Goal: Ask a question

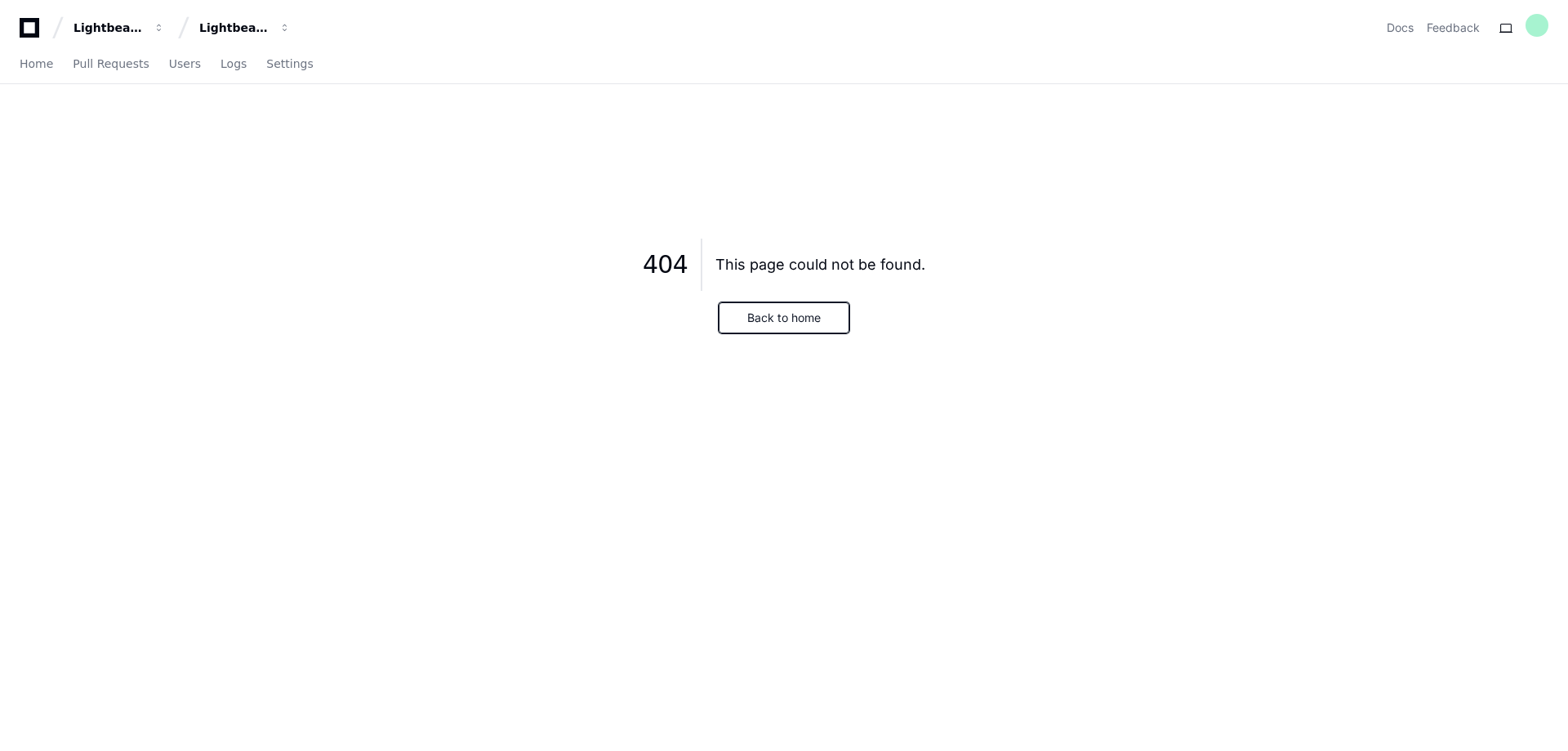
click at [799, 324] on button "Back to home" at bounding box center [784, 317] width 130 height 31
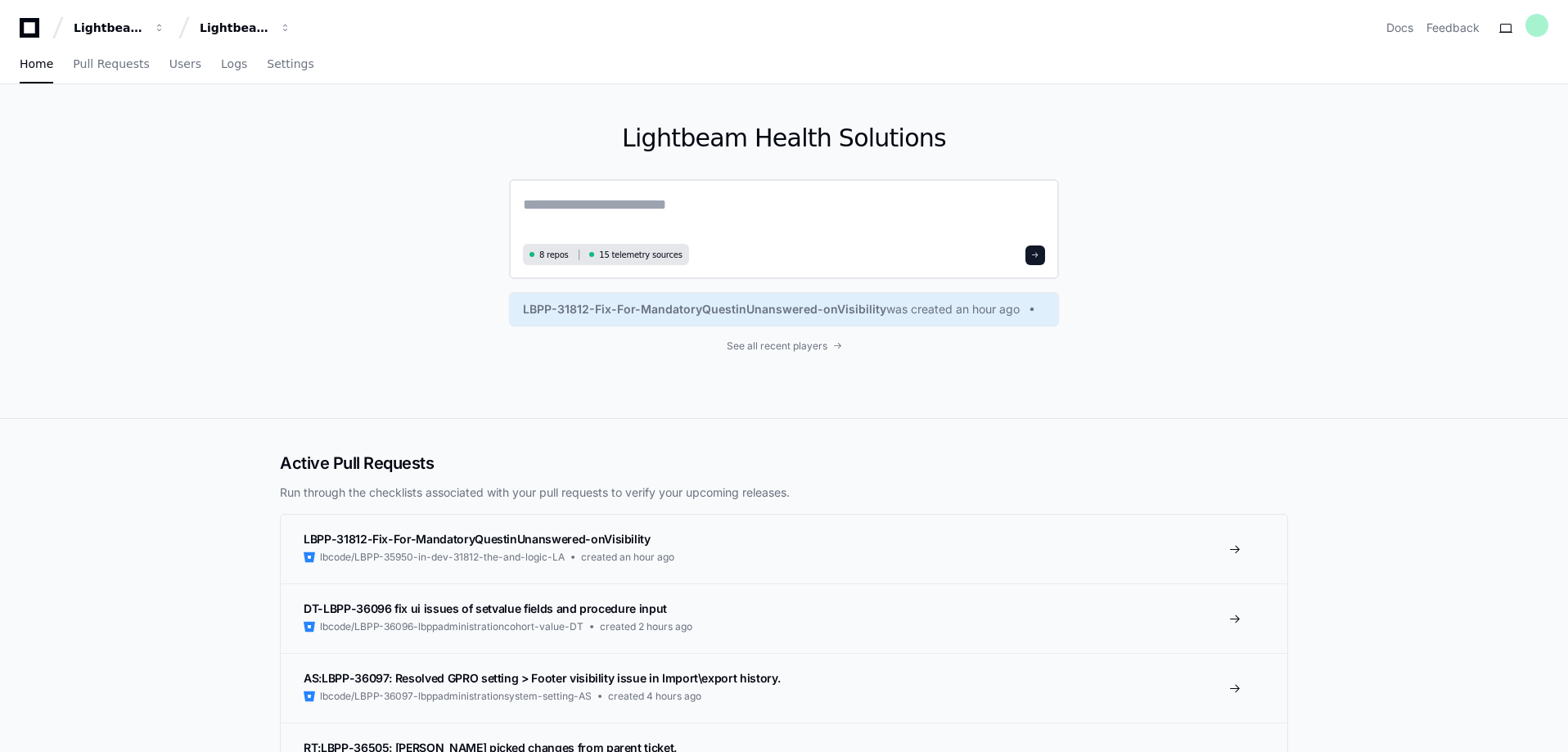
click at [679, 210] on textarea at bounding box center [783, 216] width 522 height 46
type textarea "**********"
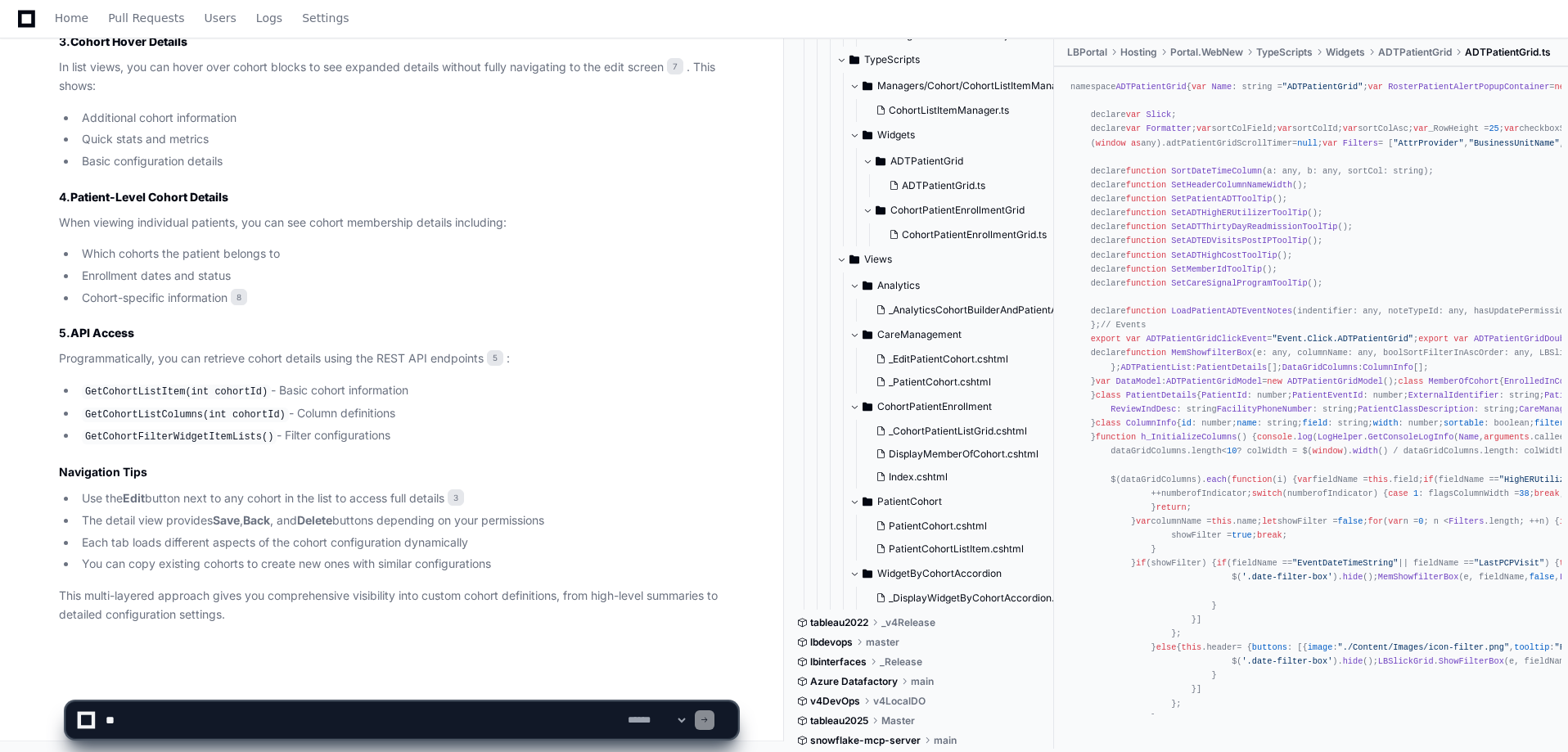
scroll to position [1219, 0]
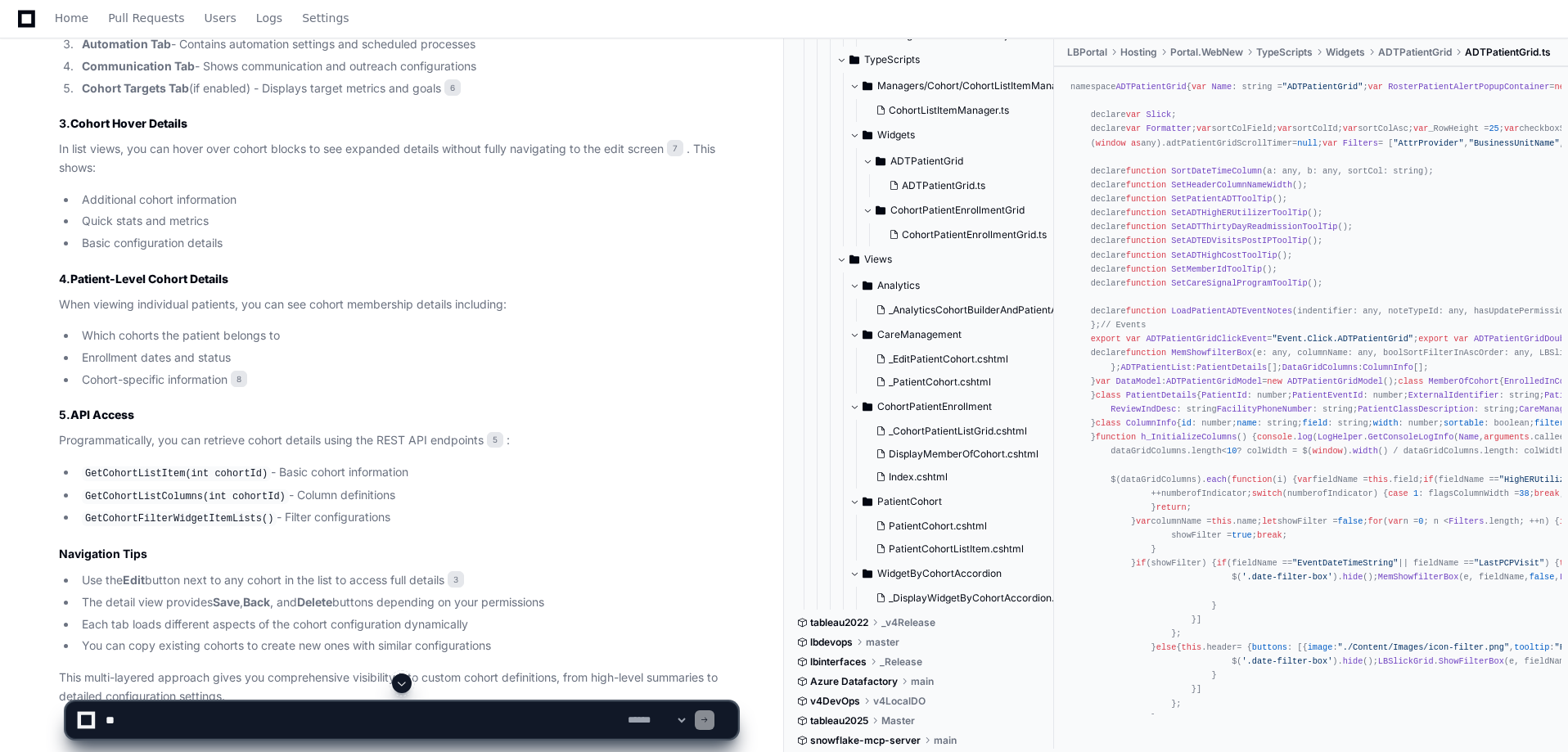
click at [208, 382] on li "Cohort-specific information 8" at bounding box center [406, 380] width 660 height 19
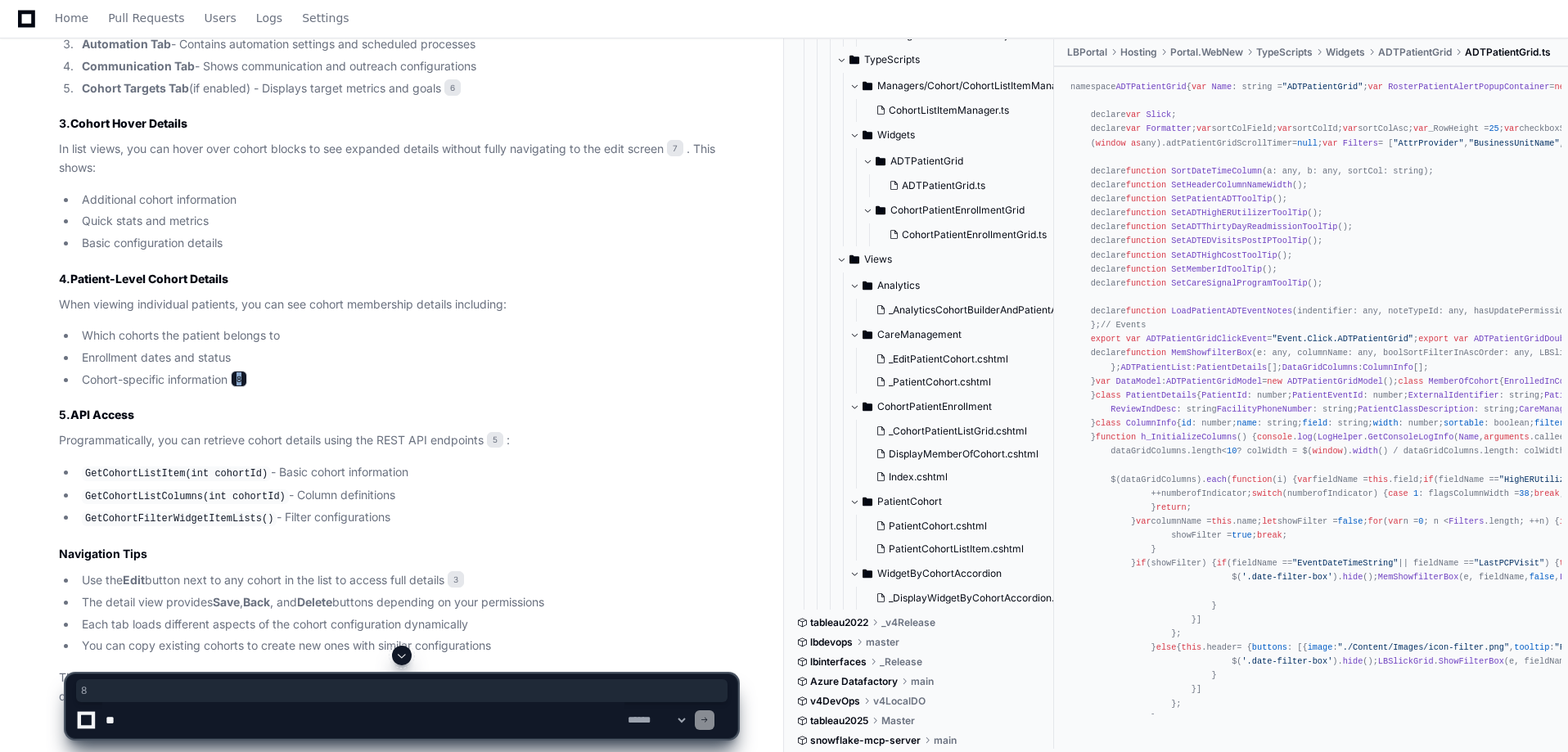
click at [243, 379] on span "8" at bounding box center [239, 379] width 16 height 16
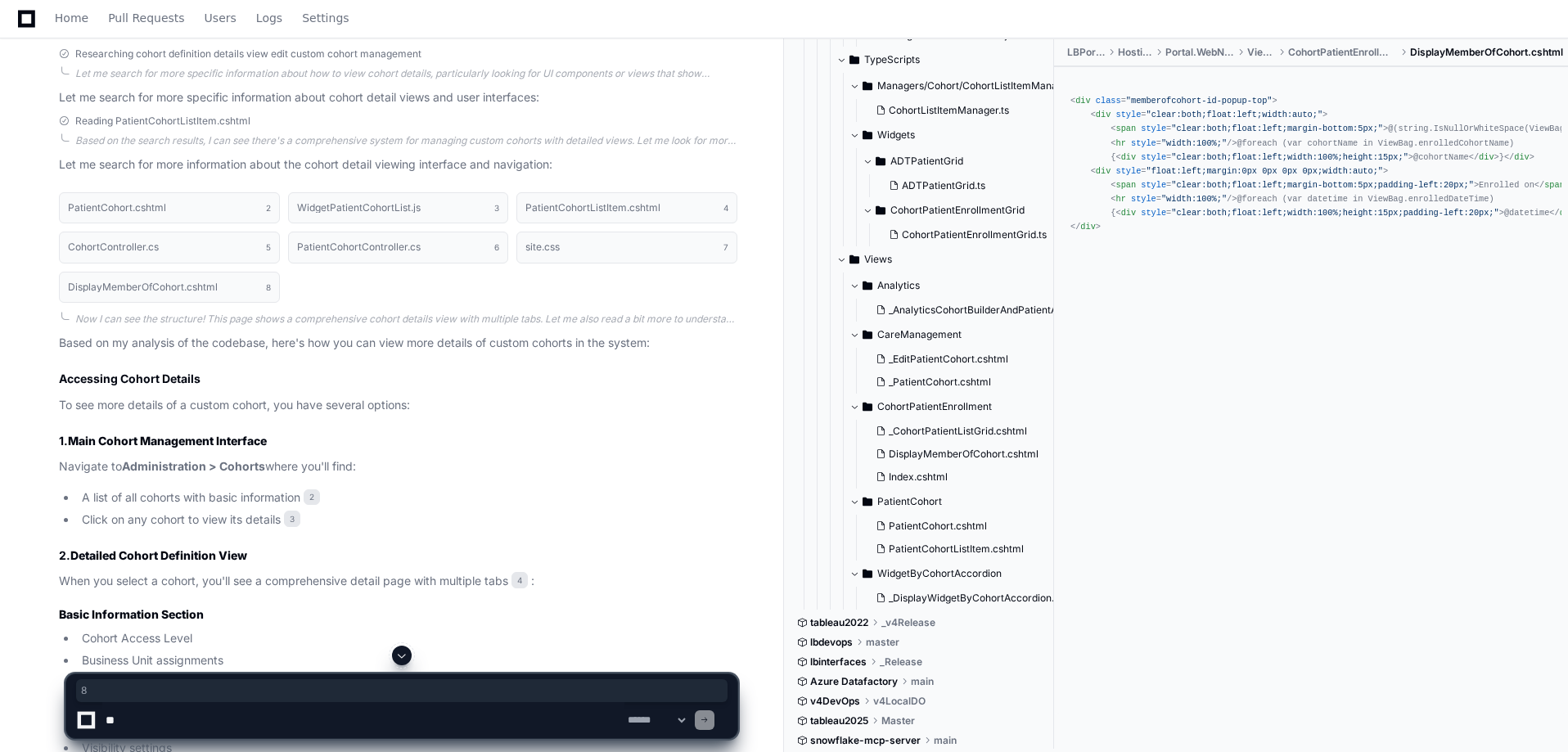
scroll to position [0, 0]
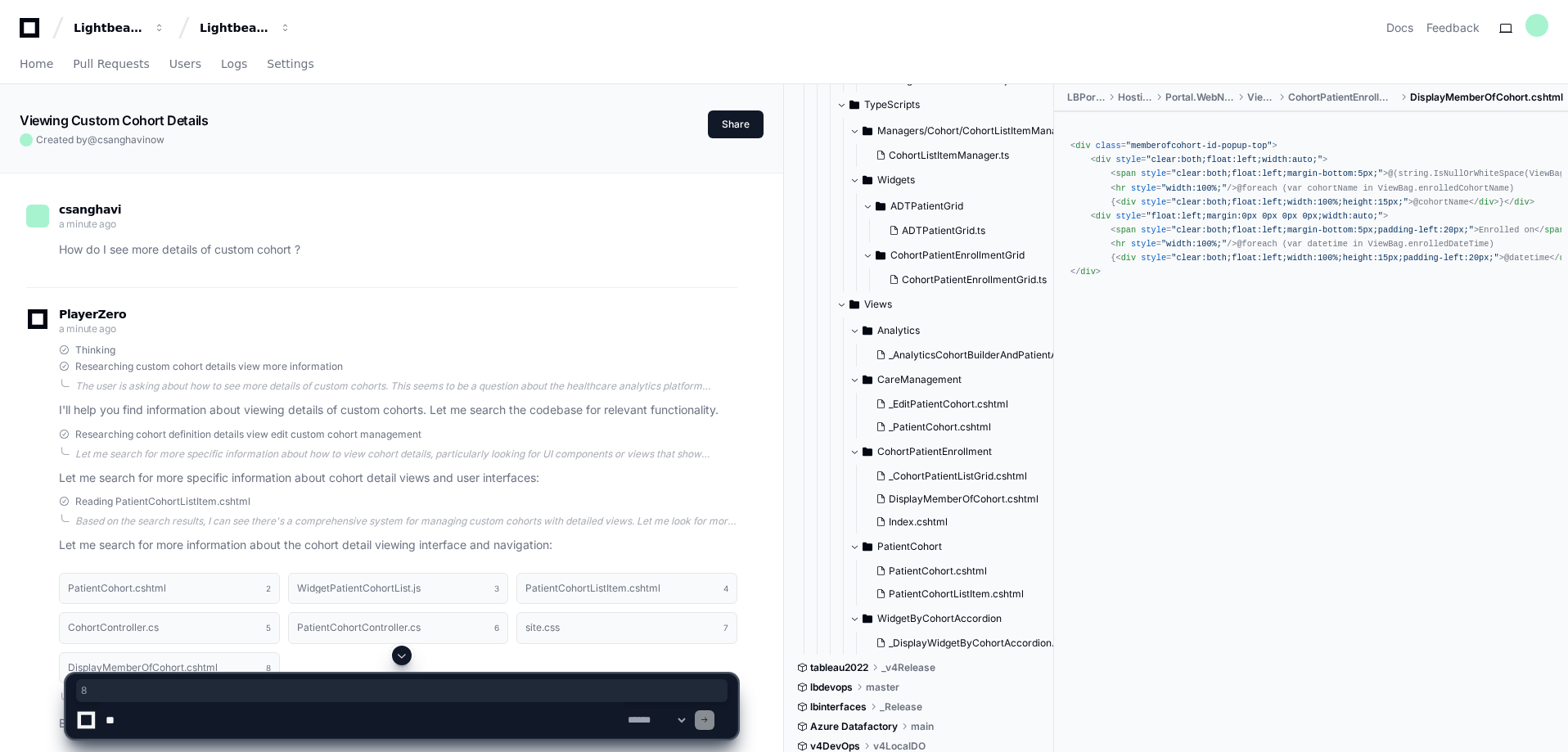
click at [183, 720] on textarea at bounding box center [362, 720] width 522 height 36
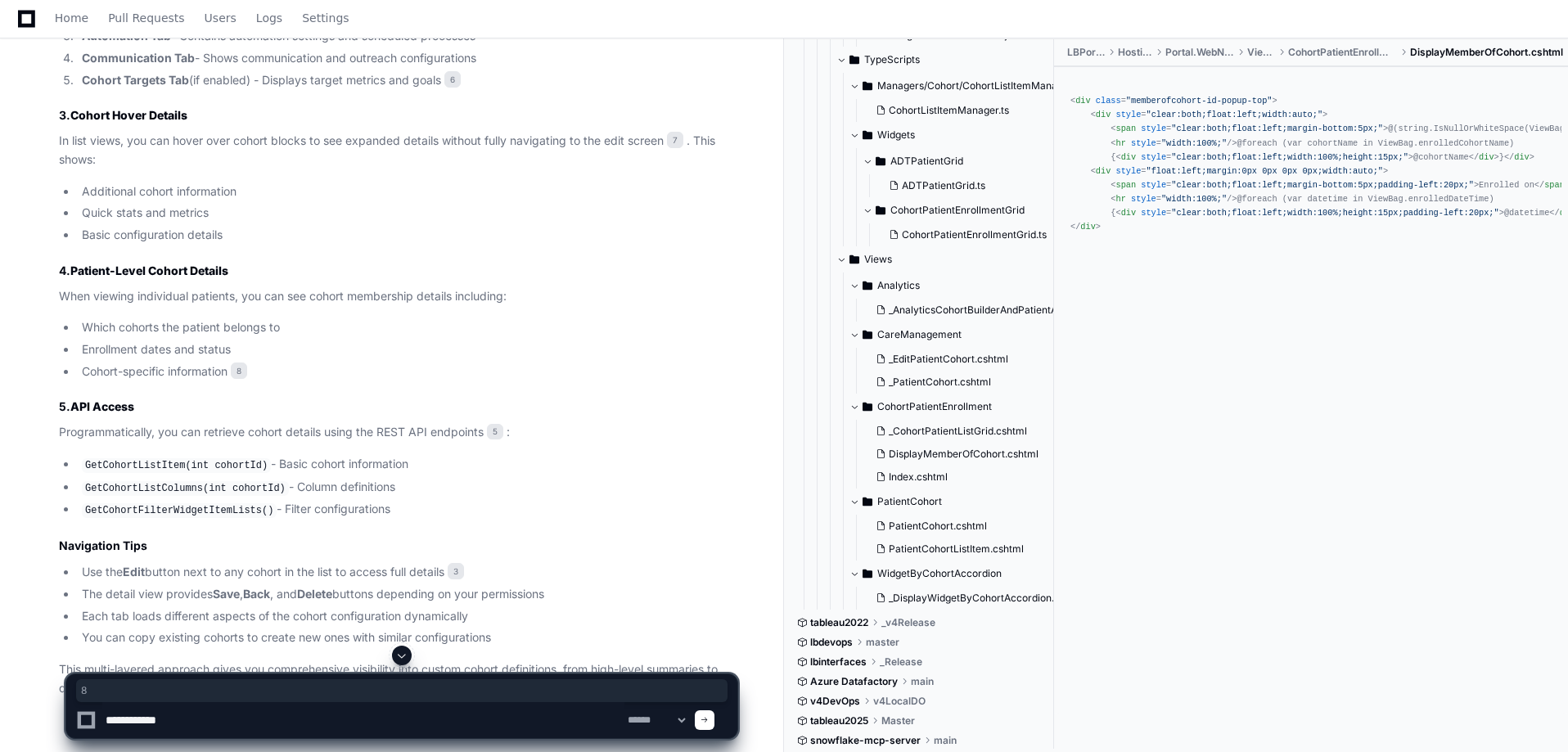
scroll to position [1301, 0]
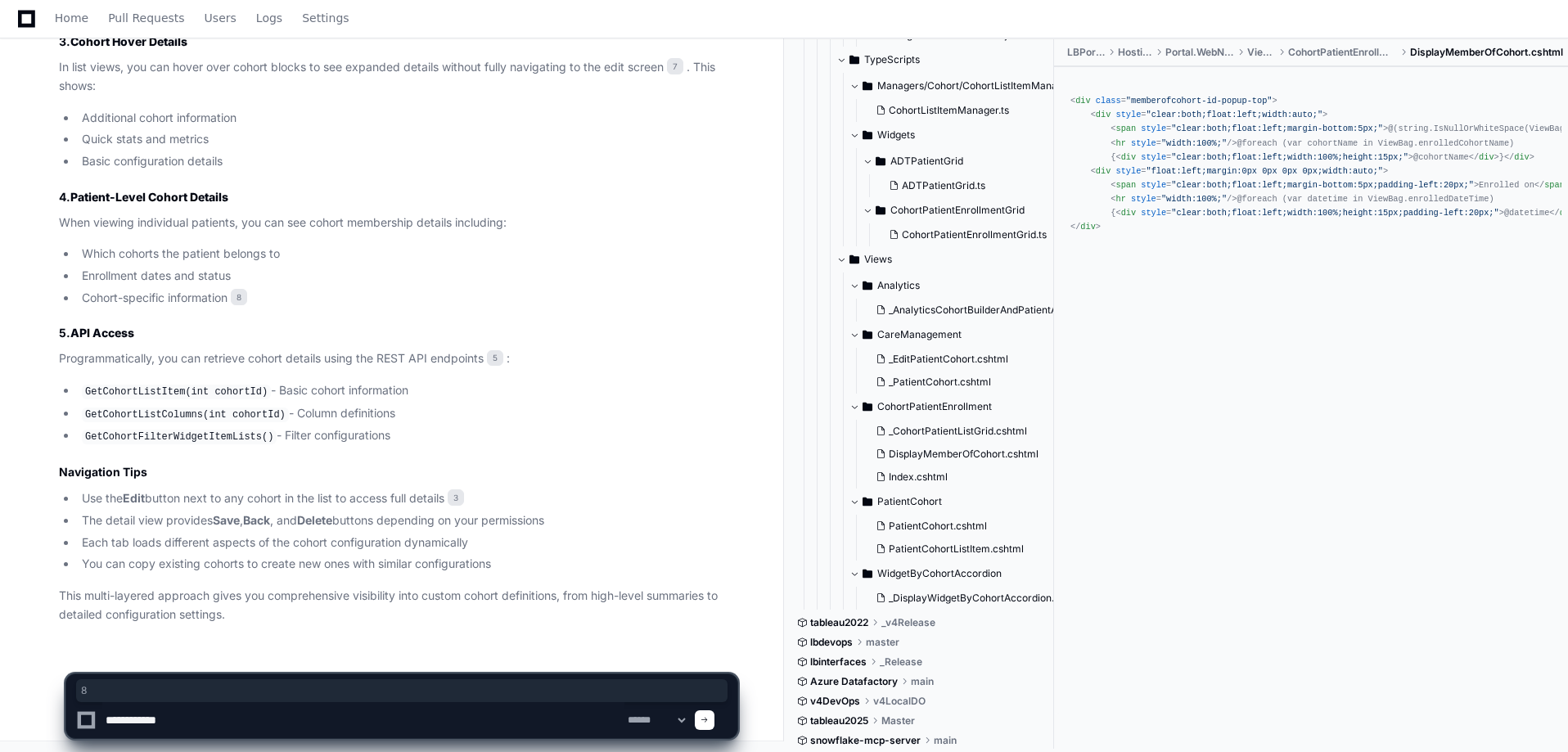
click at [518, 722] on textarea at bounding box center [362, 720] width 522 height 36
type textarea "**********"
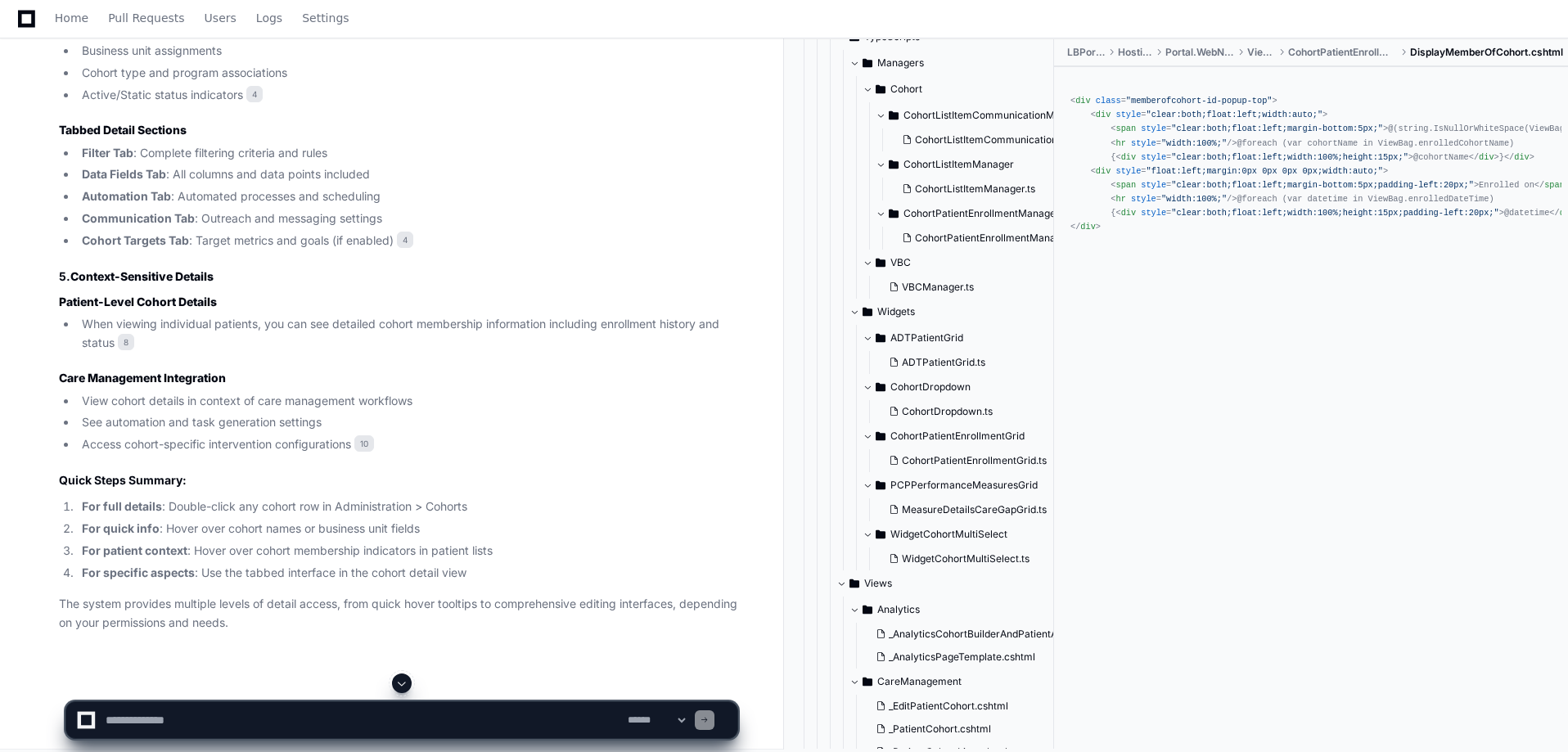
scroll to position [3392, 0]
